Goal: Book appointment/travel/reservation

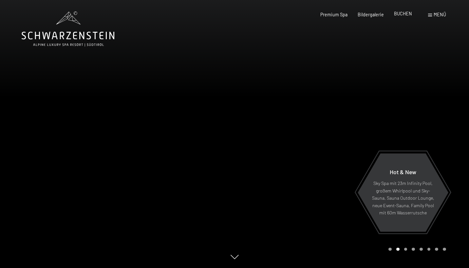
click at [274, 14] on span "BUCHEN" at bounding box center [403, 14] width 18 height 6
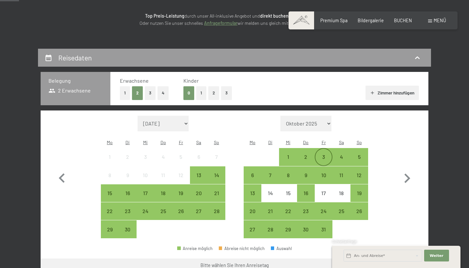
scroll to position [89, 0]
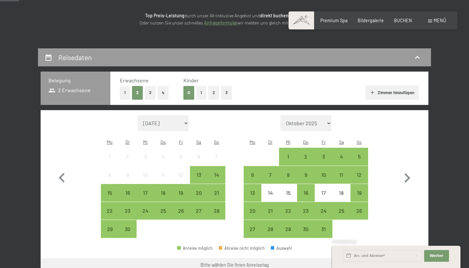
click at [214, 91] on button "2" at bounding box center [213, 92] width 11 height 13
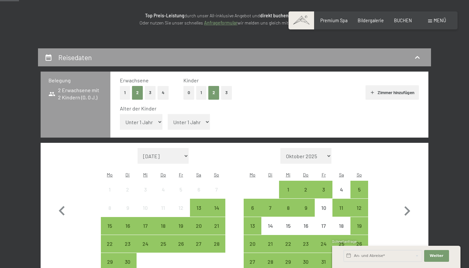
select select "5"
select select "10"
click at [410, 202] on icon "button" at bounding box center [406, 211] width 19 height 19
select select "[DATE]"
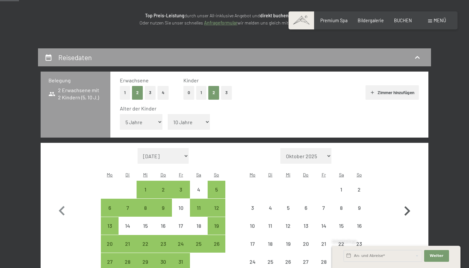
click at [410, 202] on icon "button" at bounding box center [406, 211] width 19 height 19
select select "[DATE]"
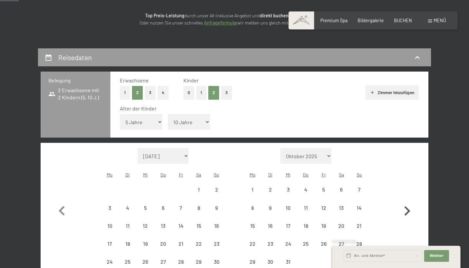
click at [410, 202] on icon "button" at bounding box center [406, 211] width 19 height 19
select select "[DATE]"
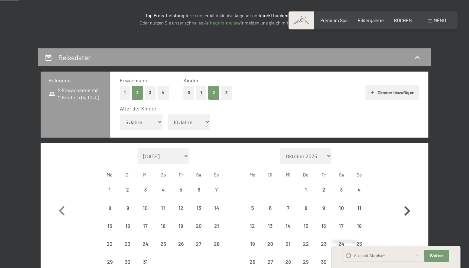
click at [410, 202] on icon "button" at bounding box center [406, 211] width 19 height 19
select select "[DATE]"
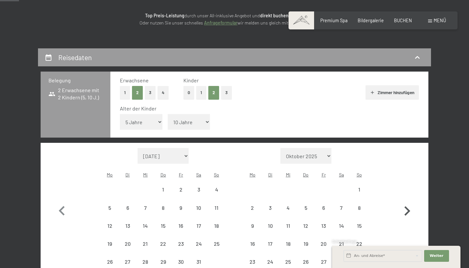
select select "[DATE]"
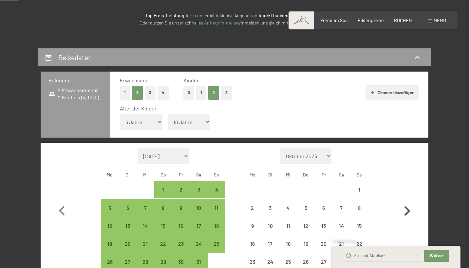
click at [410, 202] on icon "button" at bounding box center [406, 211] width 19 height 19
select select "[DATE]"
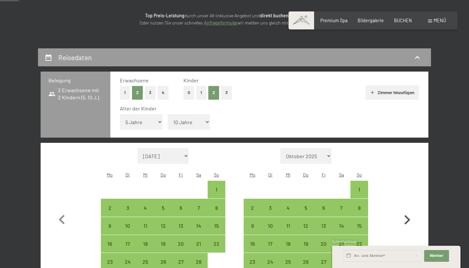
click at [410, 211] on icon "button" at bounding box center [406, 220] width 19 height 19
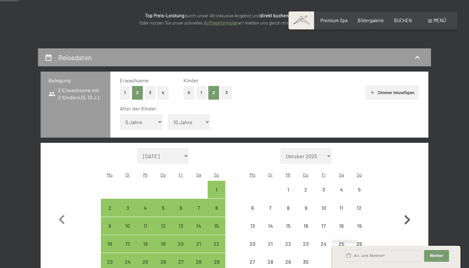
select select "[DATE]"
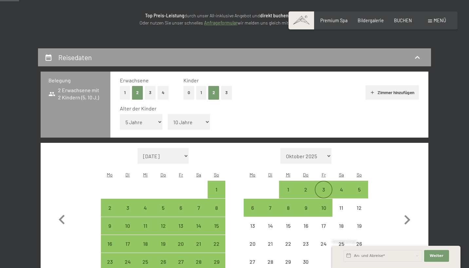
click at [324, 187] on div "3" at bounding box center [323, 195] width 16 height 16
select select "[DATE]"
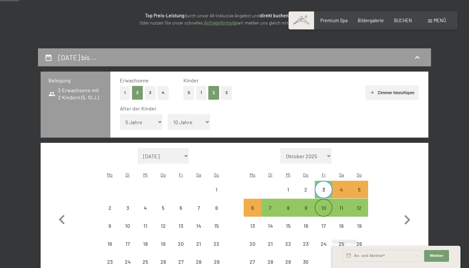
click at [323, 206] on div "10" at bounding box center [323, 214] width 16 height 16
select select "[DATE]"
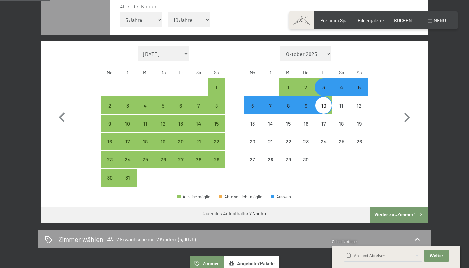
click at [388, 207] on button "Weiter zu „Zimmer“" at bounding box center [399, 215] width 59 height 16
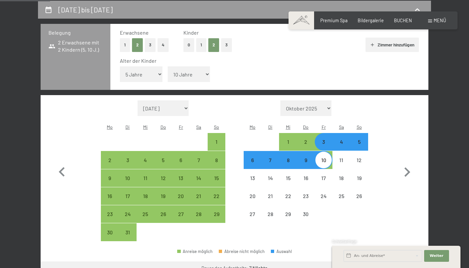
select select "[DATE]"
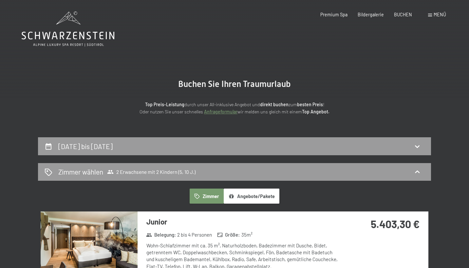
scroll to position [0, 0]
click at [250, 143] on div "[DATE] bis [DATE]" at bounding box center [235, 146] width 380 height 9
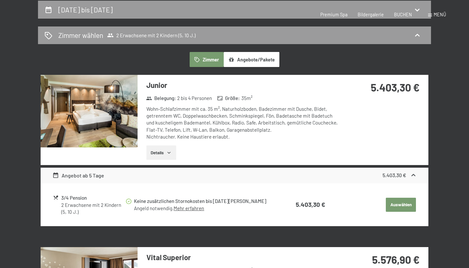
select select "5"
select select "10"
select select "[DATE]"
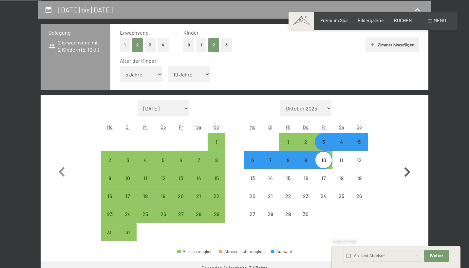
click at [399, 163] on icon "button" at bounding box center [406, 172] width 19 height 19
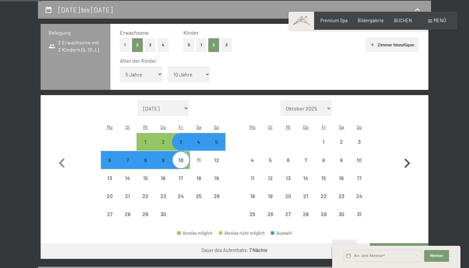
select select "[DATE]"
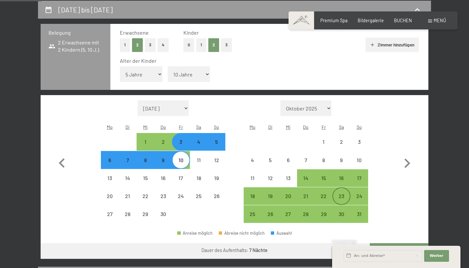
click at [339, 194] on div "23" at bounding box center [341, 202] width 16 height 16
select select "[DATE]"
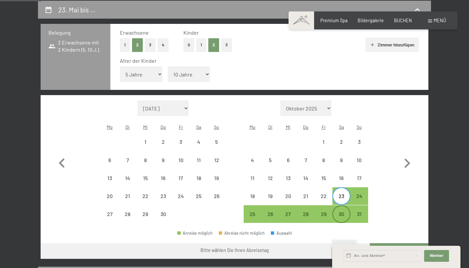
click at [341, 212] on div "30" at bounding box center [341, 220] width 16 height 16
select select "[DATE]"
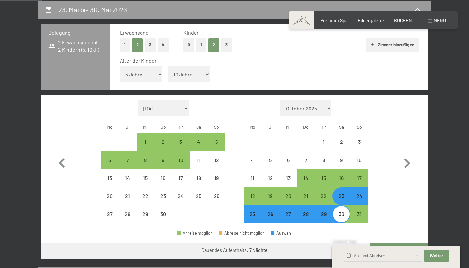
click at [389, 244] on button "Weiter zu „Zimmer“" at bounding box center [399, 252] width 59 height 16
select select "[DATE]"
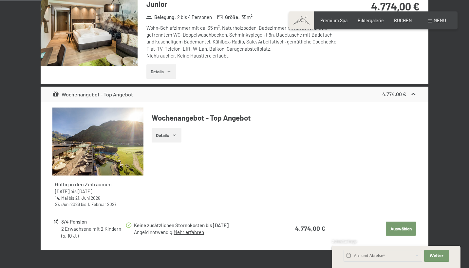
scroll to position [220, 0]
